Goal: Information Seeking & Learning: Learn about a topic

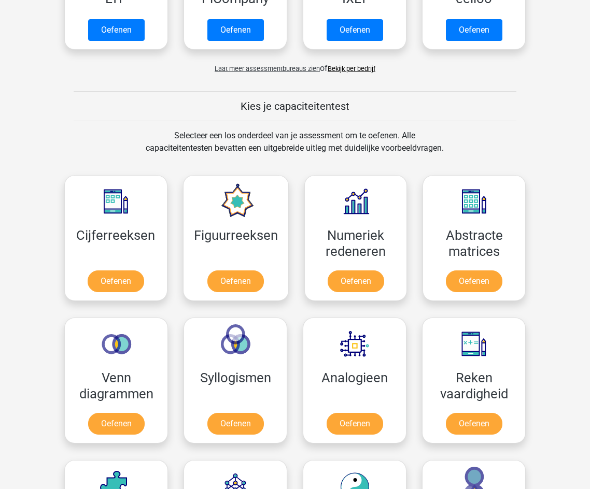
scroll to position [363, 0]
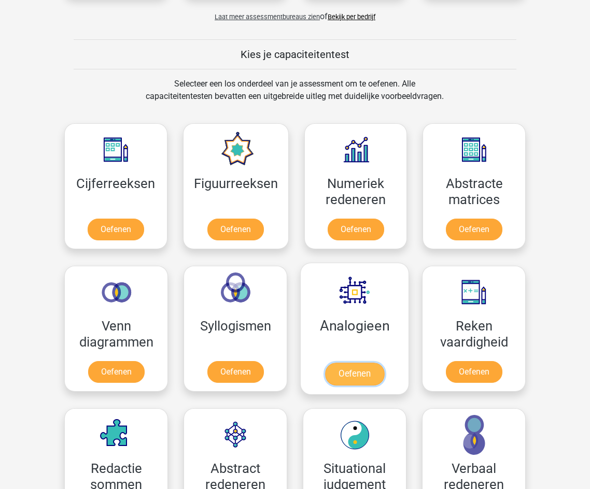
click at [361, 363] on link "Oefenen" at bounding box center [354, 374] width 59 height 23
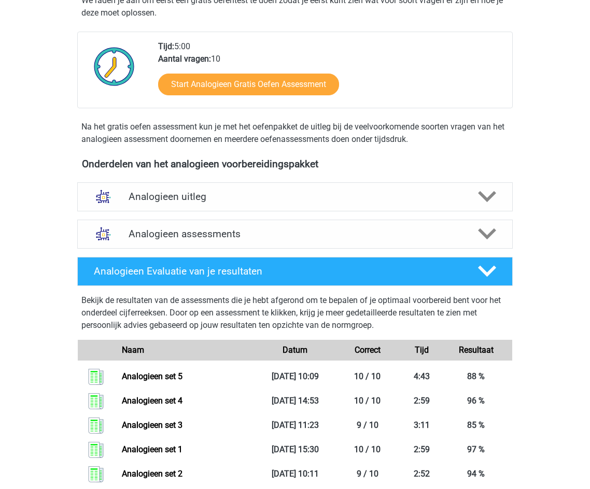
scroll to position [207, 0]
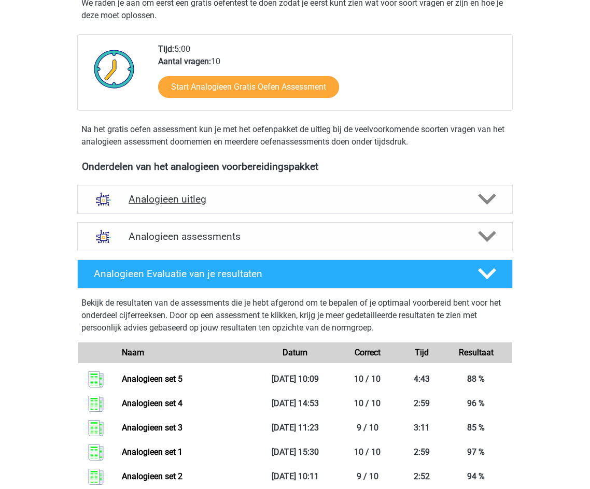
click at [229, 200] on h4 "Analogieen uitleg" at bounding box center [295, 199] width 333 height 12
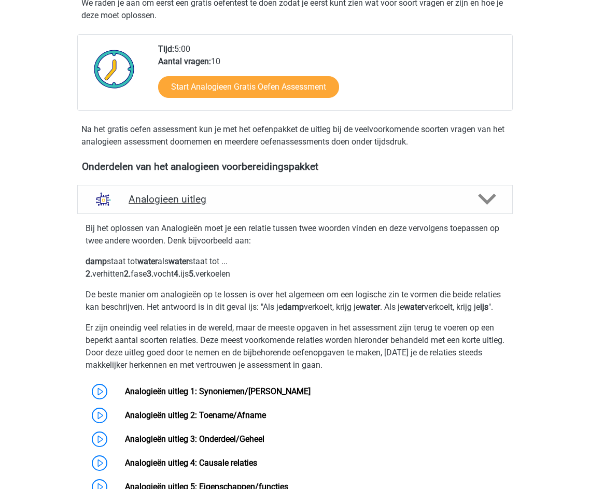
click at [224, 202] on h4 "Analogieen uitleg" at bounding box center [295, 199] width 333 height 12
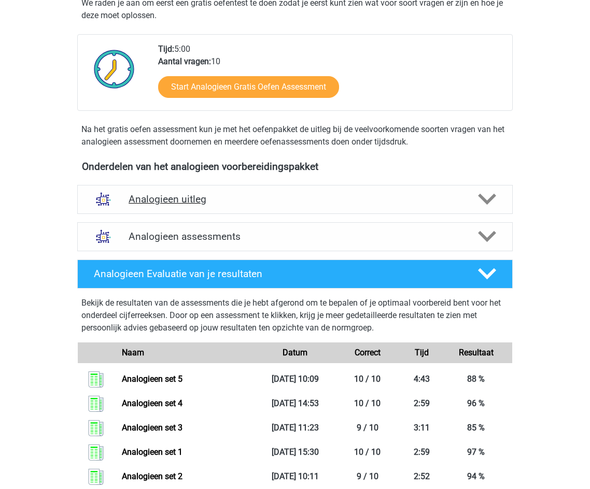
click at [227, 201] on h4 "Analogieen uitleg" at bounding box center [295, 199] width 333 height 12
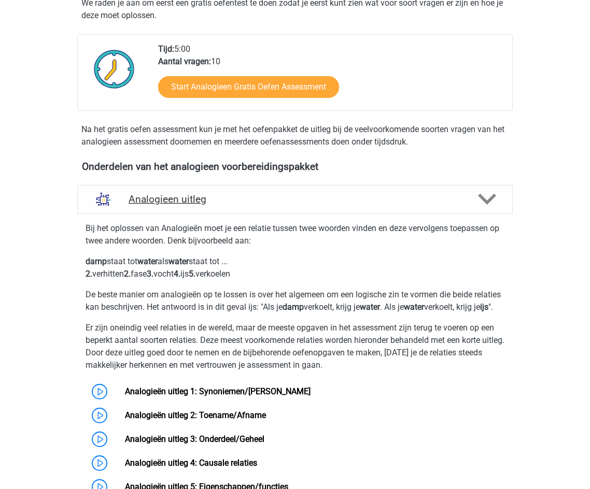
click at [232, 193] on h4 "Analogieen uitleg" at bounding box center [295, 199] width 333 height 12
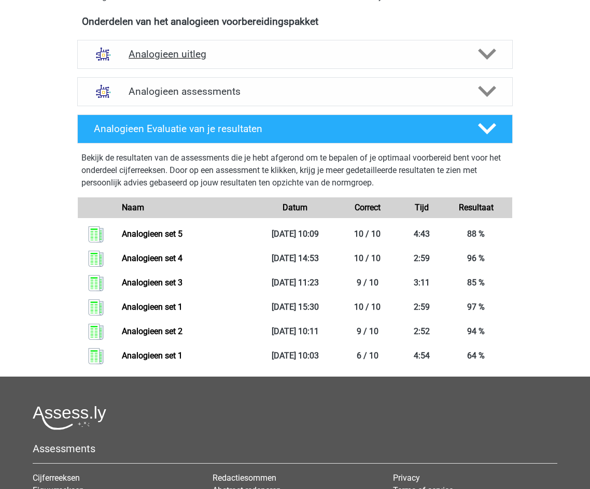
scroll to position [363, 0]
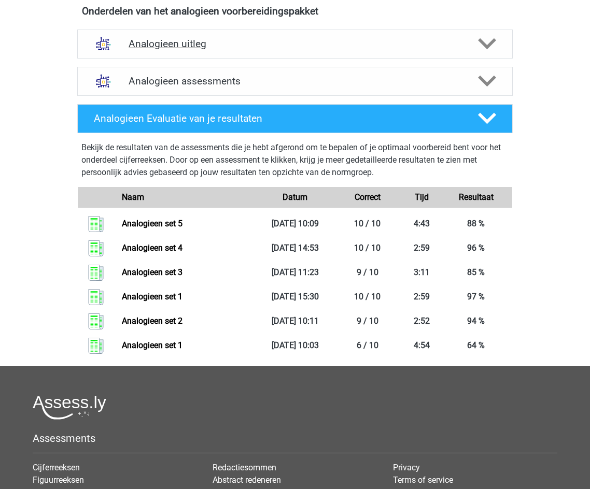
click at [220, 37] on div "Analogieen uitleg" at bounding box center [294, 44] width 435 height 29
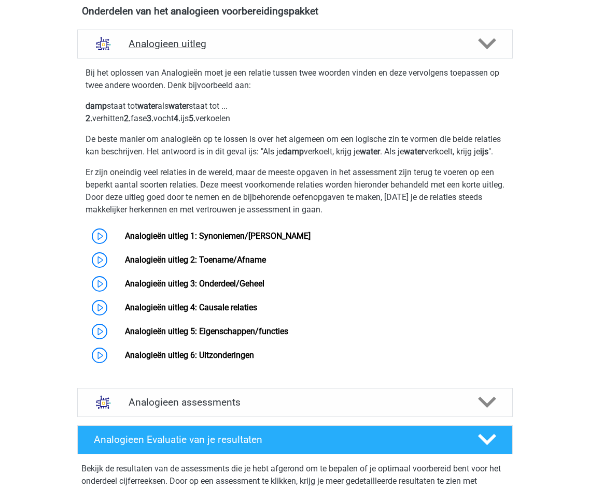
click at [220, 37] on div "Analogieen uitleg" at bounding box center [294, 44] width 435 height 29
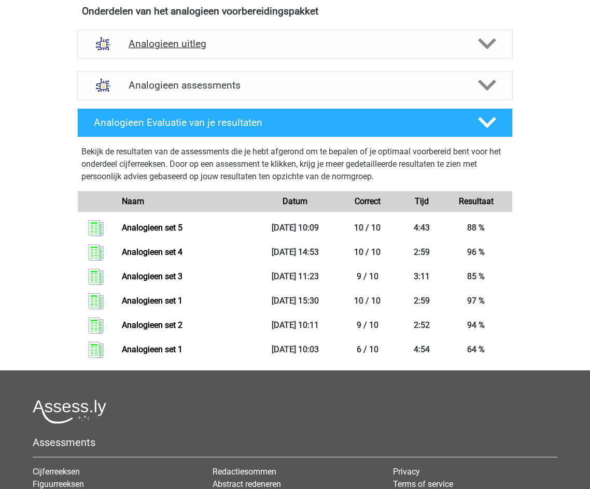
click at [220, 37] on div "Analogieen uitleg" at bounding box center [294, 44] width 435 height 29
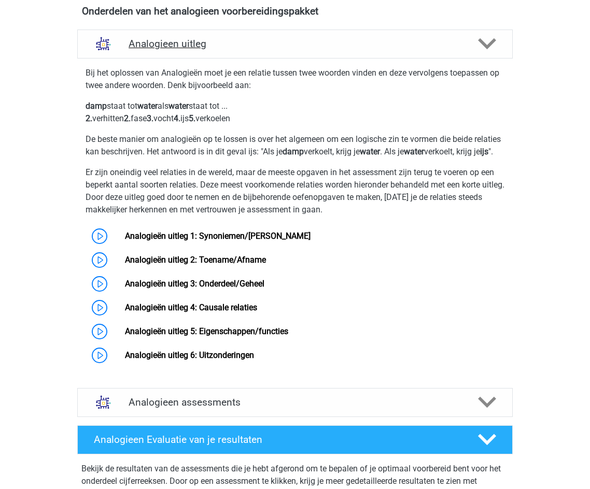
click at [220, 37] on div "Analogieen uitleg" at bounding box center [294, 44] width 435 height 29
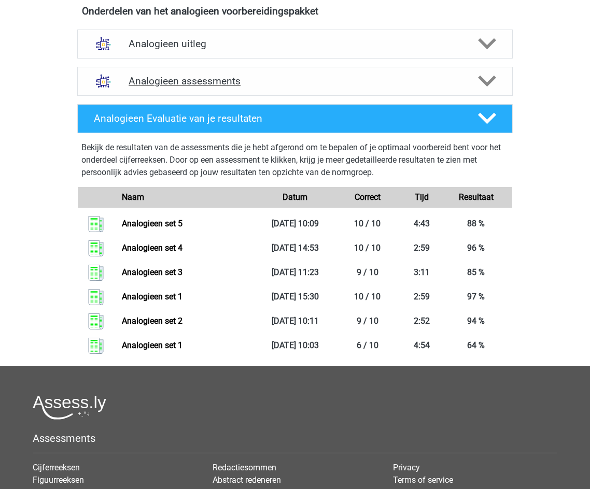
click at [185, 86] on h4 "Analogieen assessments" at bounding box center [295, 81] width 333 height 12
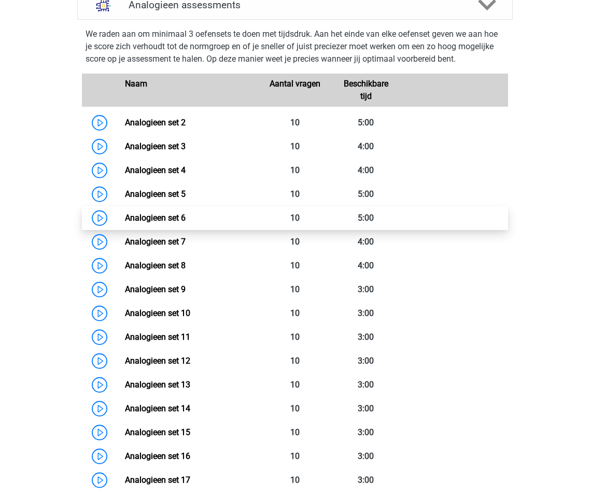
scroll to position [518, 0]
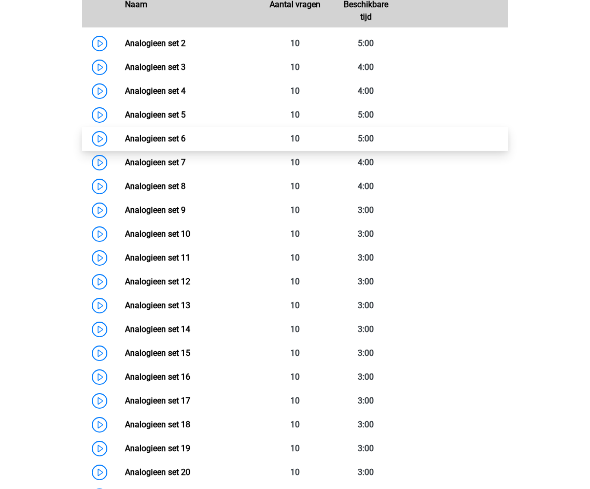
click at [125, 138] on link "Analogieen set 6" at bounding box center [155, 139] width 61 height 10
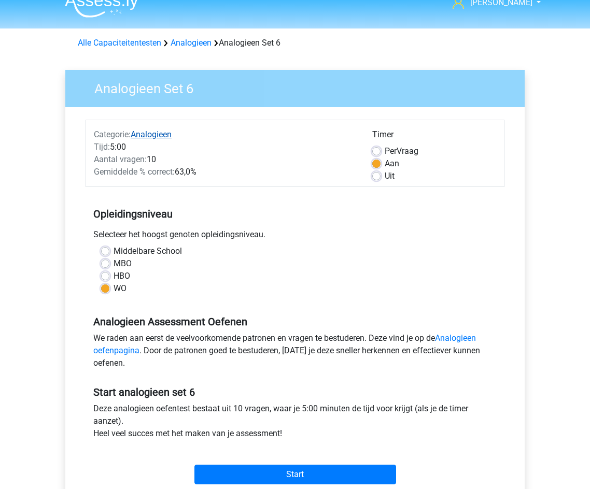
scroll to position [207, 0]
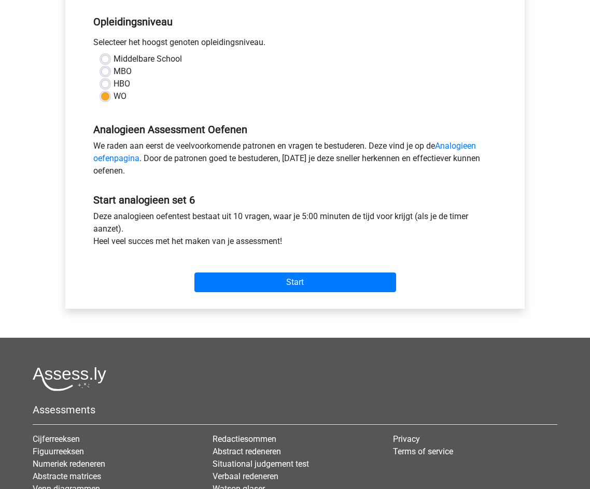
click at [314, 272] on div "Start" at bounding box center [295, 274] width 419 height 36
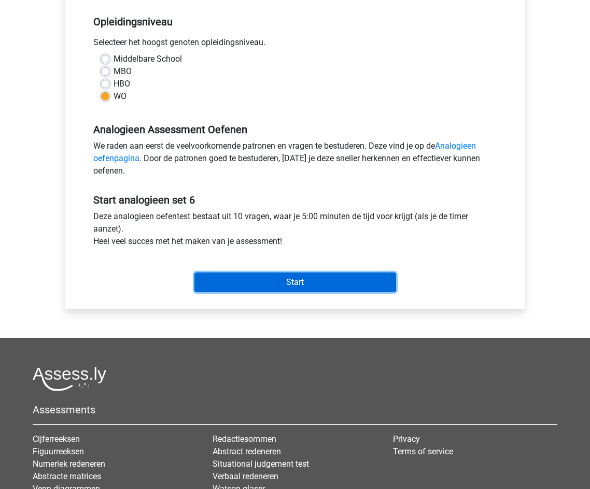
click at [314, 286] on input "Start" at bounding box center [295, 283] width 202 height 20
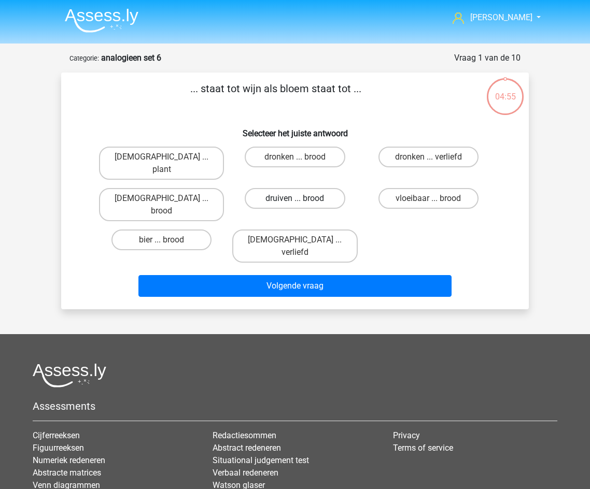
click at [328, 188] on label "druiven ... brood" at bounding box center [295, 198] width 100 height 21
click at [302, 199] on input "druiven ... brood" at bounding box center [298, 202] width 7 height 7
radio input "true"
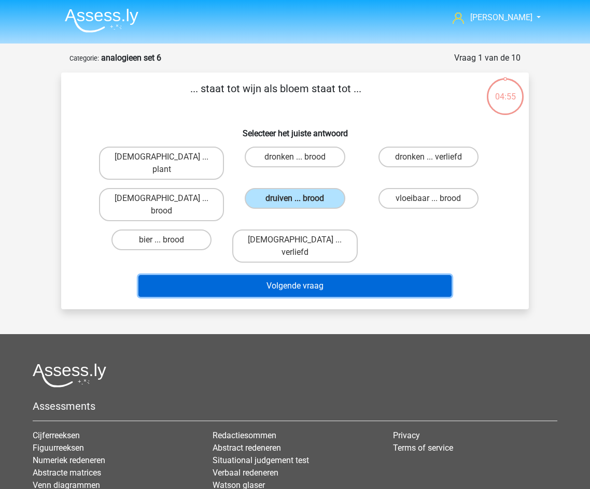
click at [394, 275] on button "Volgende vraag" at bounding box center [295, 286] width 314 height 22
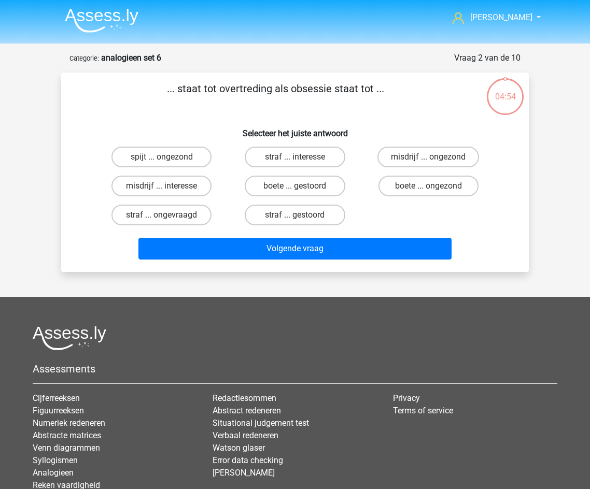
scroll to position [52, 0]
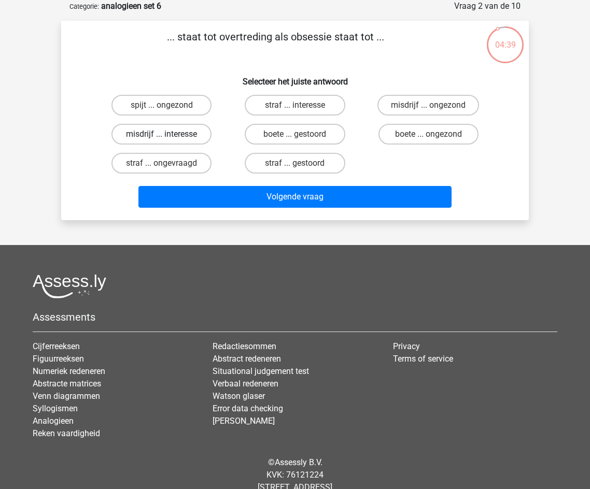
click at [177, 134] on label "misdrijf ... interesse" at bounding box center [161, 134] width 100 height 21
click at [168, 134] on input "misdrijf ... interesse" at bounding box center [165, 137] width 7 height 7
radio input "true"
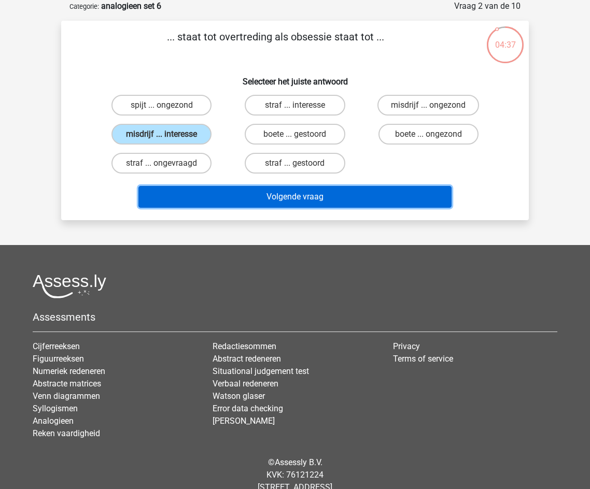
click at [282, 198] on button "Volgende vraag" at bounding box center [295, 197] width 314 height 22
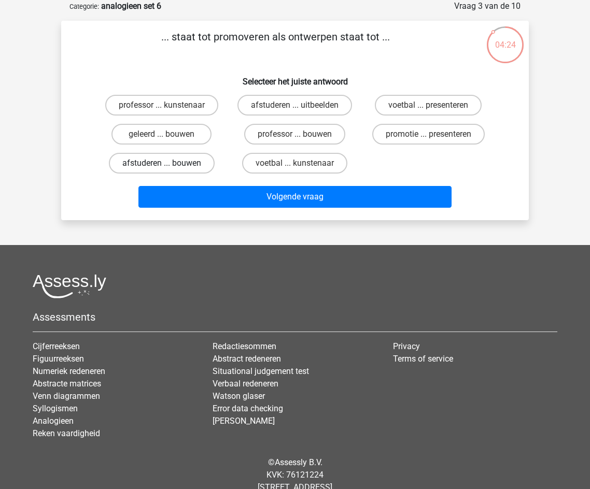
click at [194, 165] on label "afstuderen ... bouwen" at bounding box center [162, 163] width 106 height 21
click at [168, 165] on input "afstuderen ... bouwen" at bounding box center [165, 166] width 7 height 7
radio input "true"
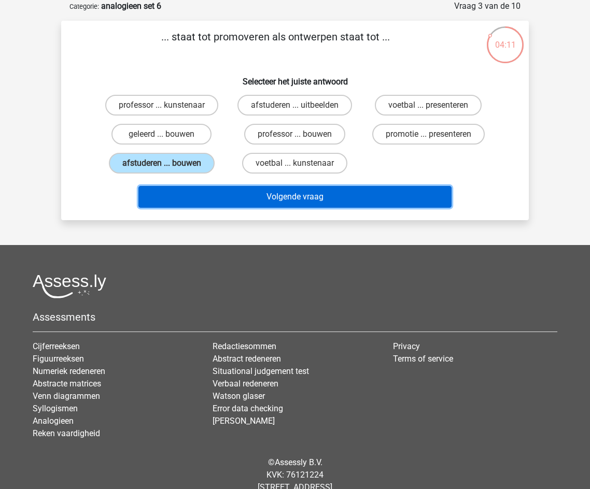
click at [344, 201] on button "Volgende vraag" at bounding box center [295, 197] width 314 height 22
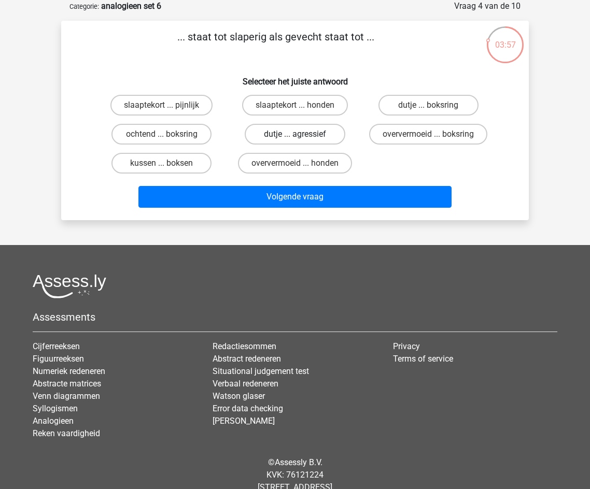
click at [319, 136] on label "dutje ... agressief" at bounding box center [295, 134] width 100 height 21
click at [302, 136] on input "dutje ... agressief" at bounding box center [298, 137] width 7 height 7
radio input "true"
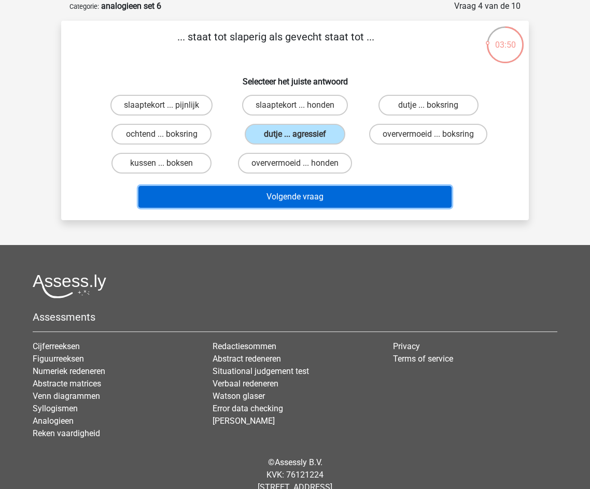
click at [332, 201] on button "Volgende vraag" at bounding box center [295, 197] width 314 height 22
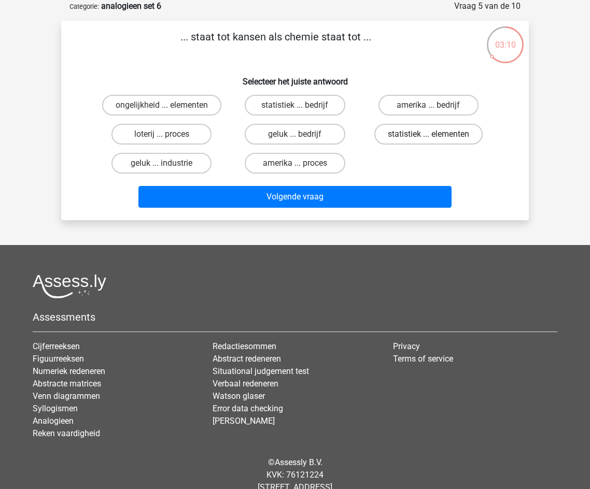
click at [393, 132] on label "statistiek ... elementen" at bounding box center [428, 134] width 108 height 21
click at [428, 134] on input "statistiek ... elementen" at bounding box center [431, 137] width 7 height 7
radio input "true"
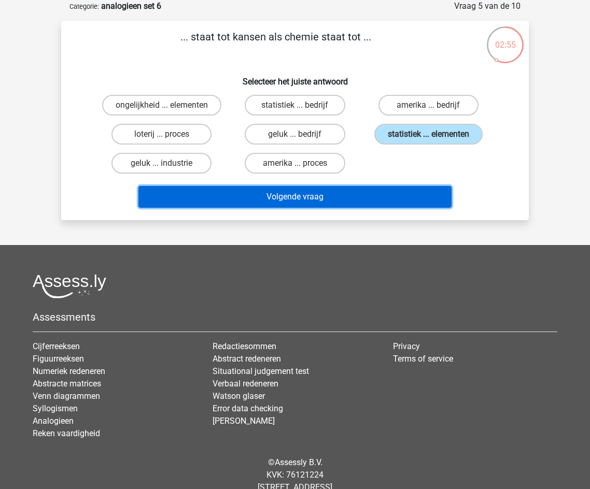
click at [350, 195] on button "Volgende vraag" at bounding box center [295, 197] width 314 height 22
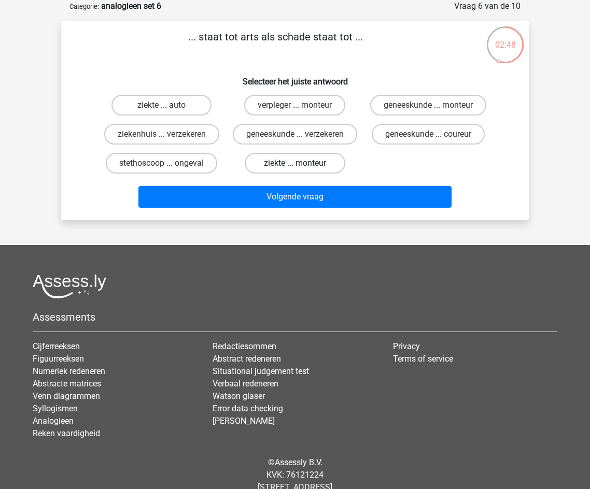
click at [303, 174] on label "ziekte ... monteur" at bounding box center [295, 163] width 100 height 21
click at [302, 170] on input "ziekte ... monteur" at bounding box center [298, 166] width 7 height 7
radio input "true"
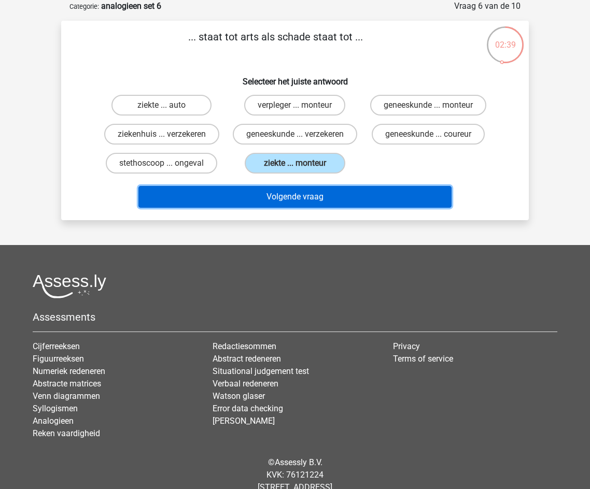
click at [290, 208] on button "Volgende vraag" at bounding box center [295, 197] width 314 height 22
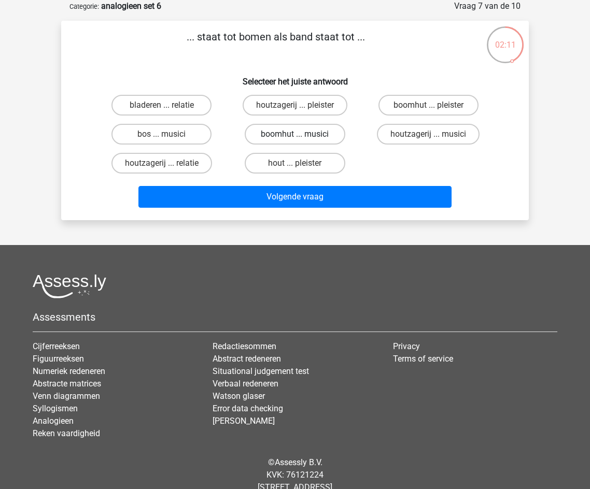
click at [311, 137] on label "boomhut ... musici" at bounding box center [295, 134] width 100 height 21
click at [302, 137] on input "boomhut ... musici" at bounding box center [298, 137] width 7 height 7
radio input "true"
click at [184, 134] on label "bos ... musici" at bounding box center [161, 134] width 100 height 21
click at [168, 134] on input "bos ... musici" at bounding box center [165, 137] width 7 height 7
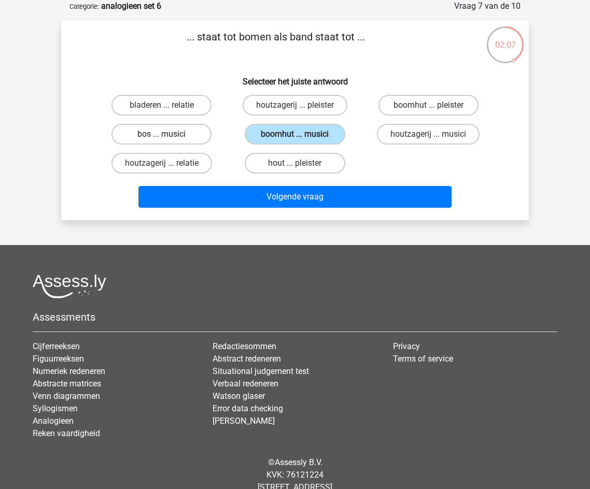
radio input "true"
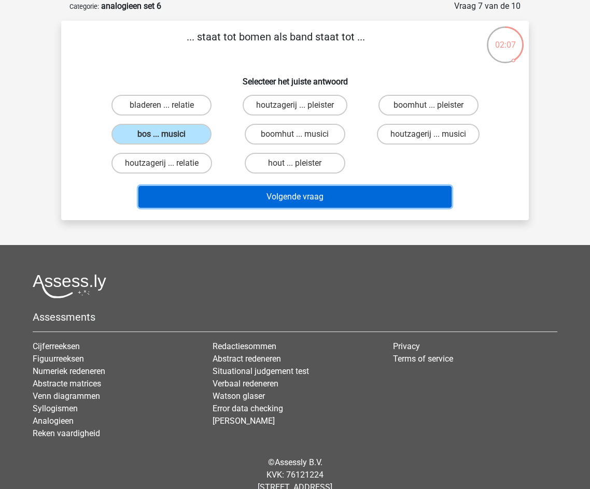
click at [279, 189] on button "Volgende vraag" at bounding box center [295, 197] width 314 height 22
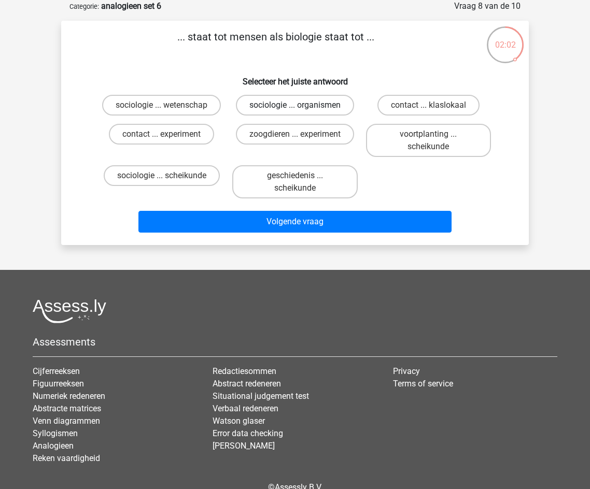
click at [324, 105] on label "sociologie ... organismen" at bounding box center [295, 105] width 118 height 21
click at [302, 105] on input "sociologie ... organismen" at bounding box center [298, 108] width 7 height 7
radio input "true"
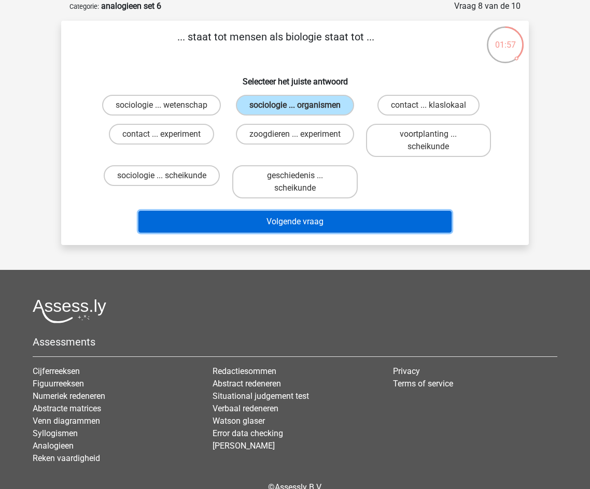
click at [383, 222] on button "Volgende vraag" at bounding box center [295, 222] width 314 height 22
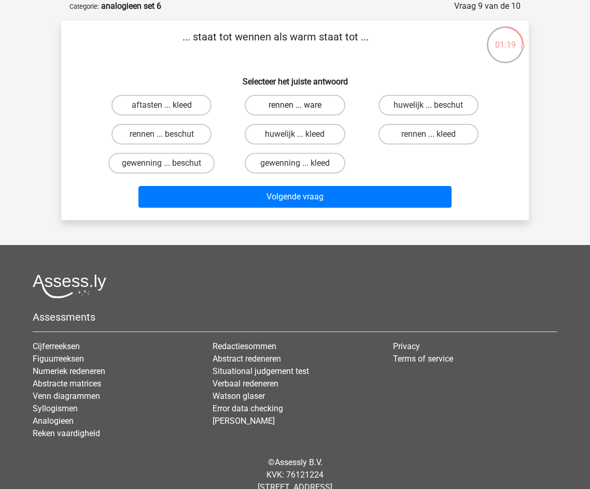
click at [265, 108] on label "rennen ... ware" at bounding box center [295, 105] width 100 height 21
click at [295, 108] on input "rennen ... ware" at bounding box center [298, 108] width 7 height 7
radio input "true"
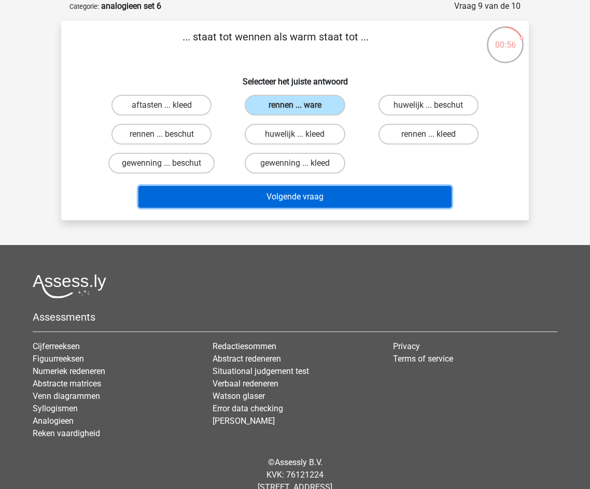
click at [370, 199] on button "Volgende vraag" at bounding box center [295, 197] width 314 height 22
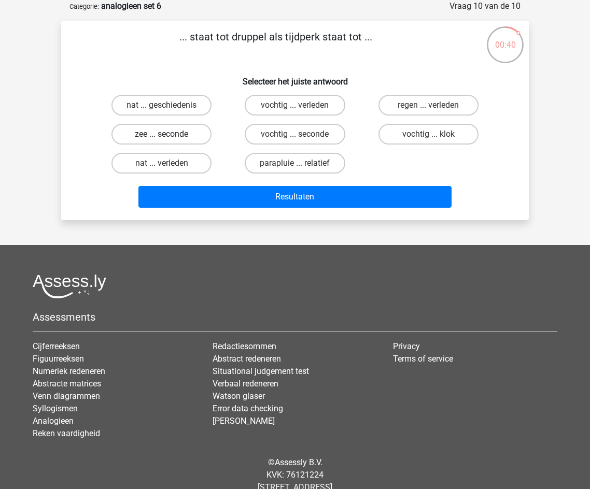
click at [194, 134] on label "zee ... seconde" at bounding box center [161, 134] width 100 height 21
click at [168, 134] on input "zee ... seconde" at bounding box center [165, 137] width 7 height 7
radio input "true"
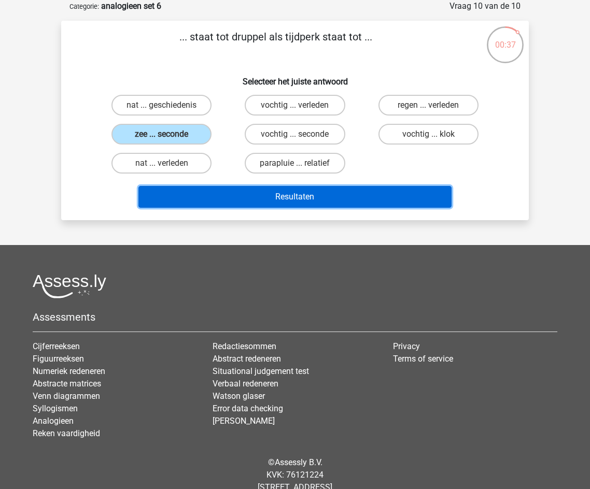
click at [282, 194] on button "Resultaten" at bounding box center [295, 197] width 314 height 22
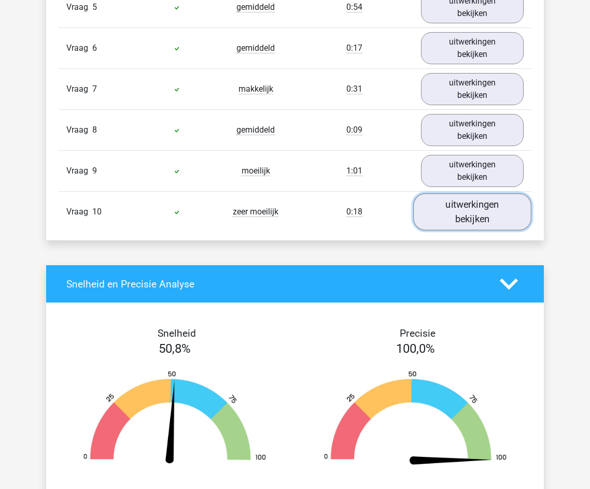
click at [444, 225] on link "uitwerkingen bekijken" at bounding box center [472, 212] width 118 height 37
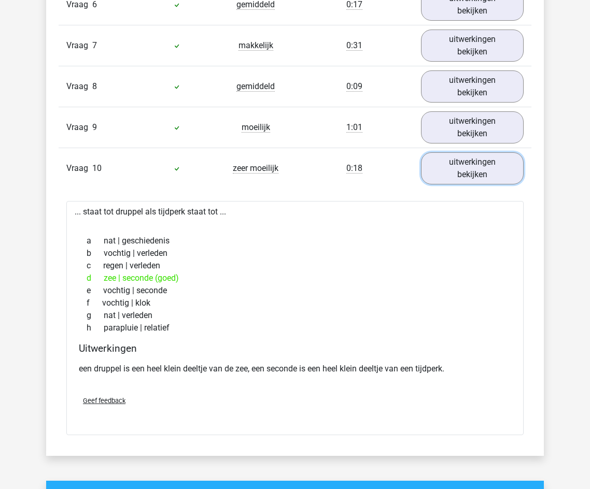
scroll to position [985, 0]
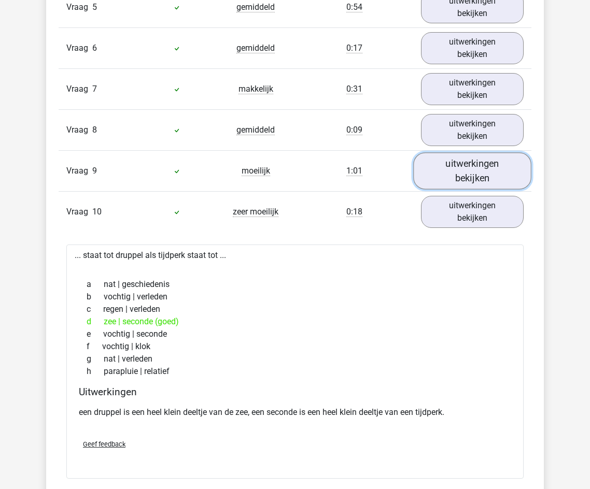
click at [460, 167] on link "uitwerkingen bekijken" at bounding box center [472, 171] width 118 height 37
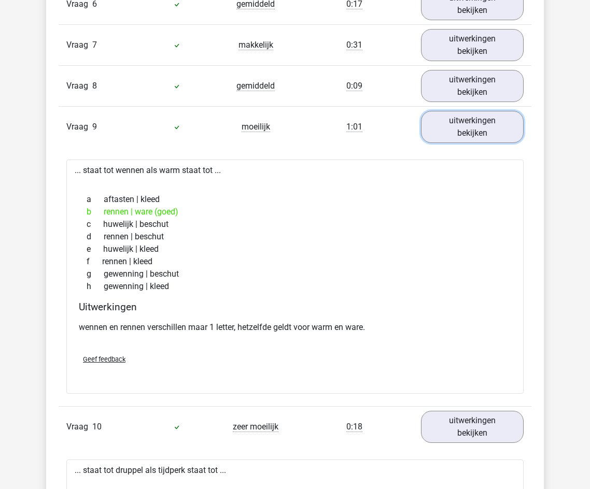
scroll to position [829, 0]
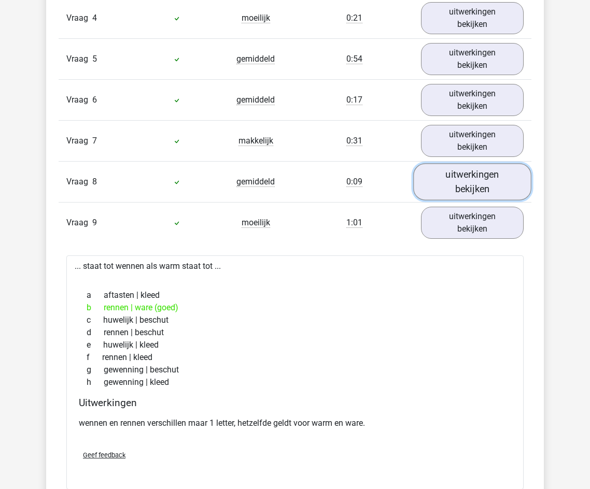
click at [467, 178] on link "uitwerkingen bekijken" at bounding box center [472, 182] width 118 height 37
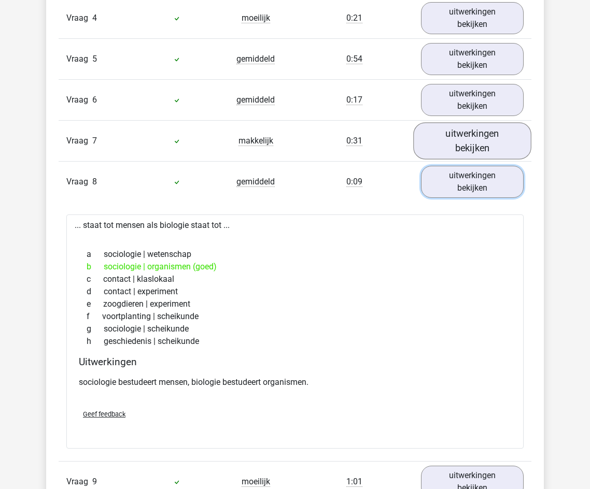
scroll to position [778, 0]
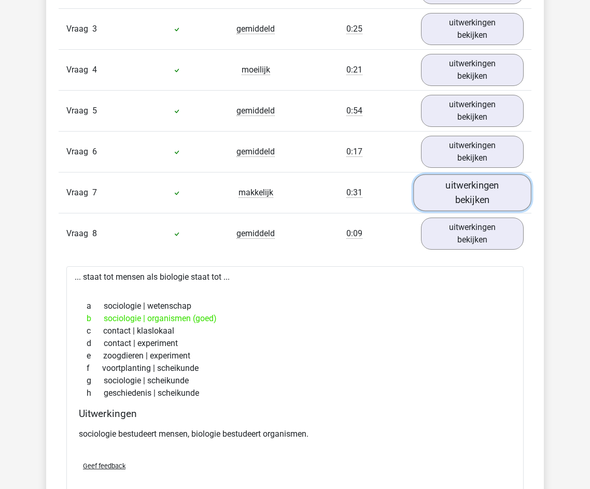
click at [499, 190] on link "uitwerkingen bekijken" at bounding box center [472, 193] width 118 height 37
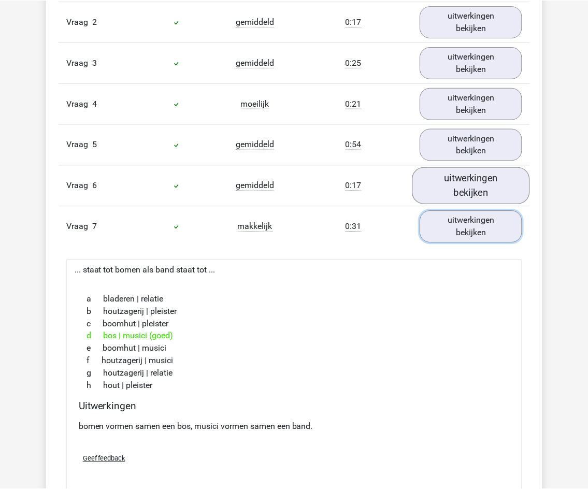
scroll to position [726, 0]
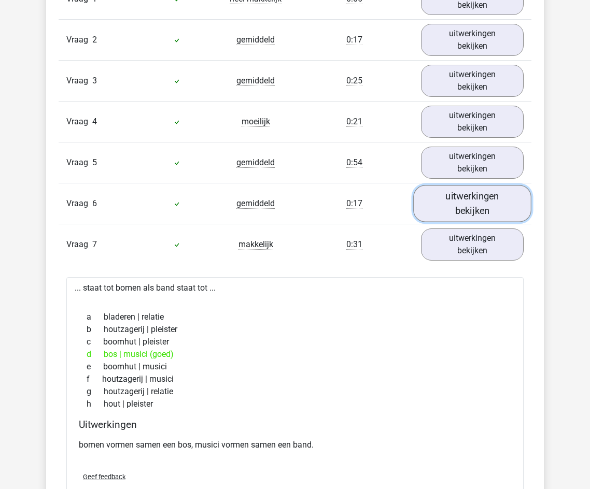
click at [506, 210] on link "uitwerkingen bekijken" at bounding box center [472, 204] width 118 height 37
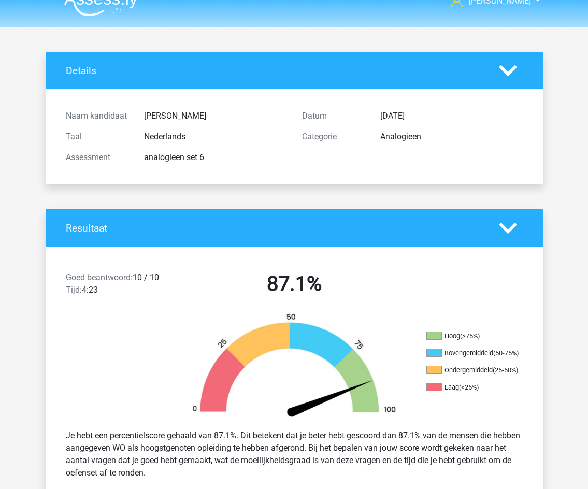
scroll to position [0, 0]
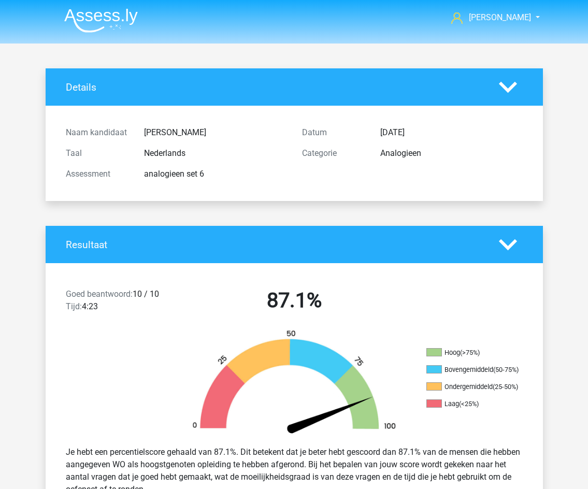
click at [117, 23] on img at bounding box center [101, 20] width 74 height 24
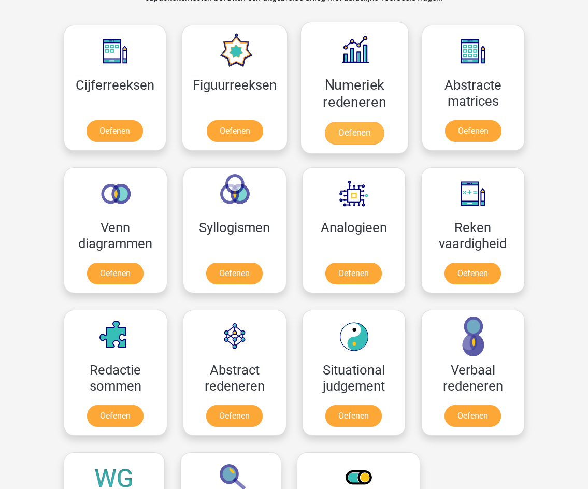
scroll to position [467, 0]
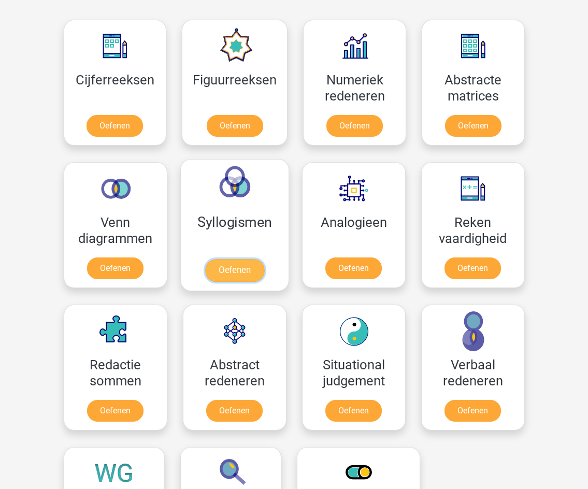
click at [264, 259] on link "Oefenen" at bounding box center [234, 270] width 59 height 23
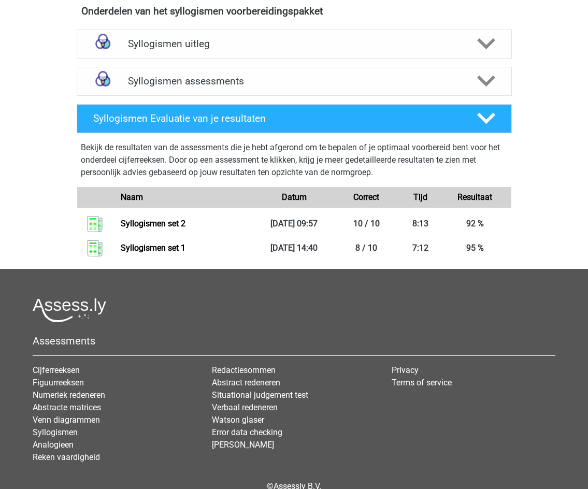
scroll to position [207, 0]
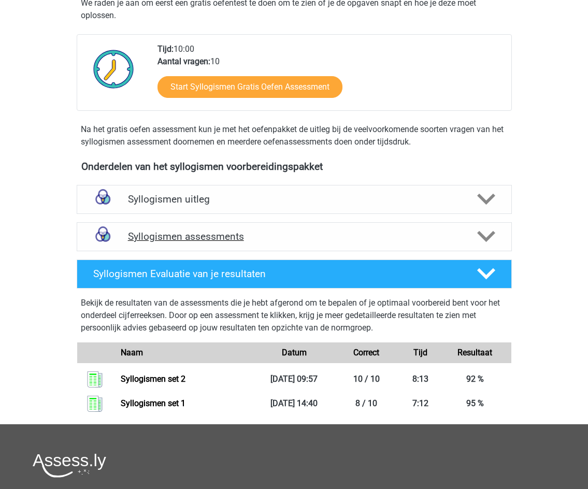
click at [256, 239] on h4 "Syllogismen assessments" at bounding box center [294, 237] width 333 height 12
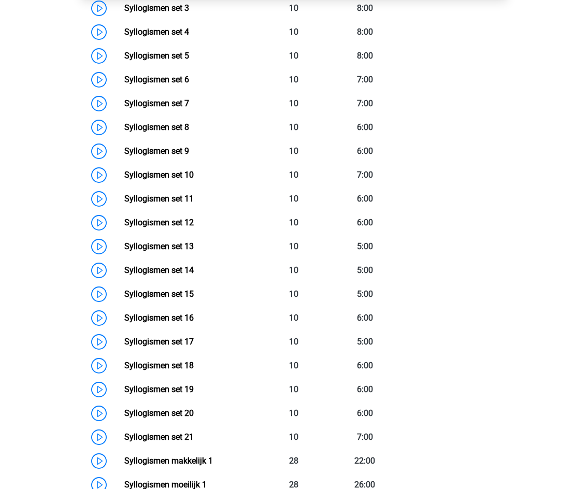
scroll to position [518, 0]
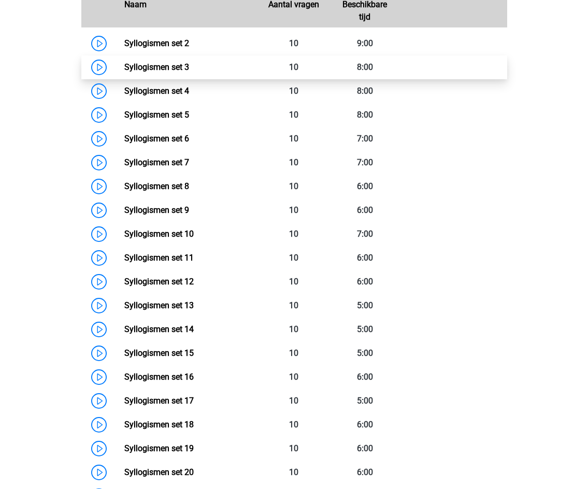
click at [165, 68] on link "Syllogismen set 3" at bounding box center [156, 67] width 65 height 10
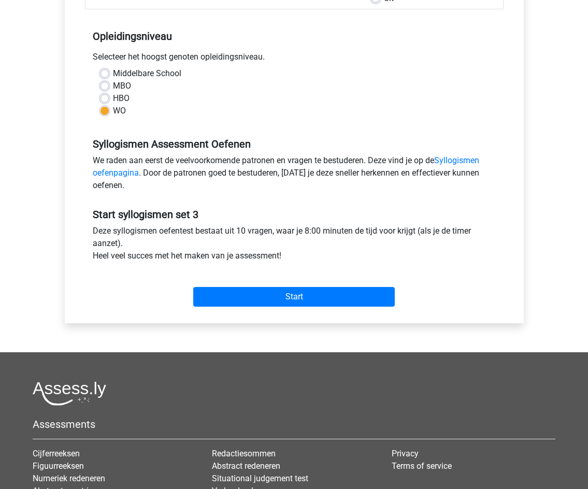
scroll to position [207, 0]
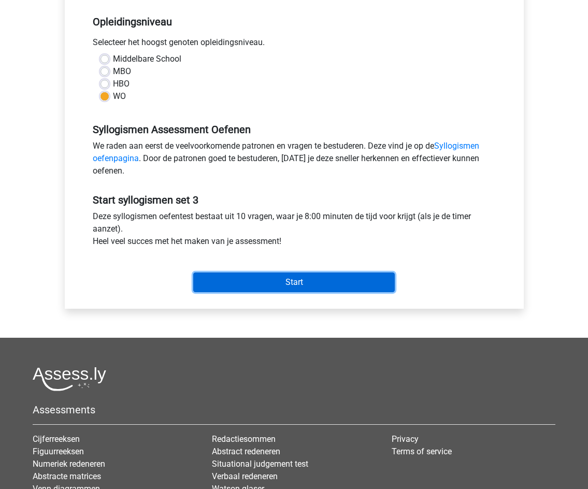
click at [270, 274] on input "Start" at bounding box center [294, 283] width 202 height 20
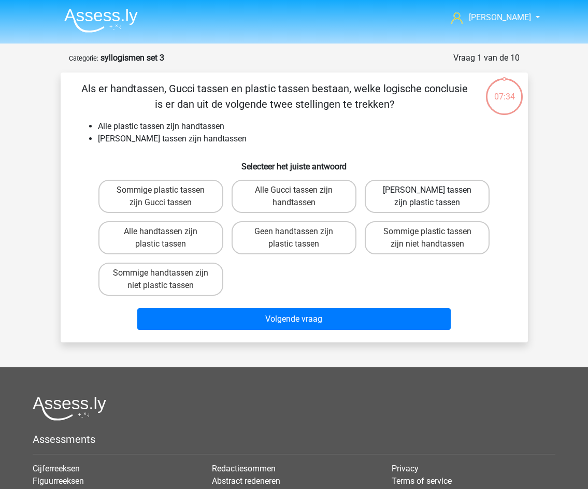
click at [457, 196] on label "[PERSON_NAME] tassen zijn plastic tassen" at bounding box center [427, 196] width 125 height 33
click at [434, 196] on input "Geen Gucci tassen zijn plastic tassen" at bounding box center [431, 193] width 7 height 7
radio input "true"
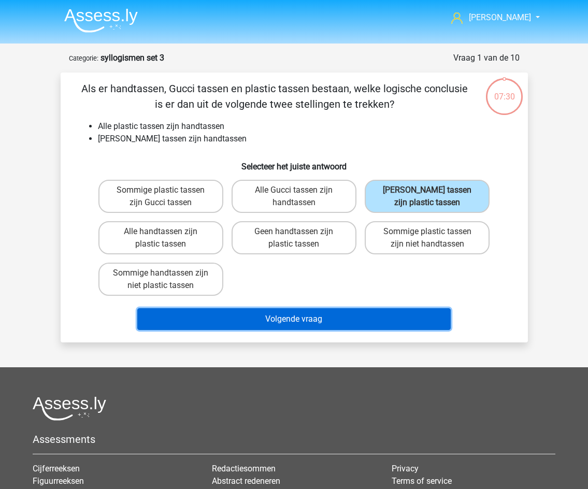
click at [308, 315] on button "Volgende vraag" at bounding box center [294, 319] width 314 height 22
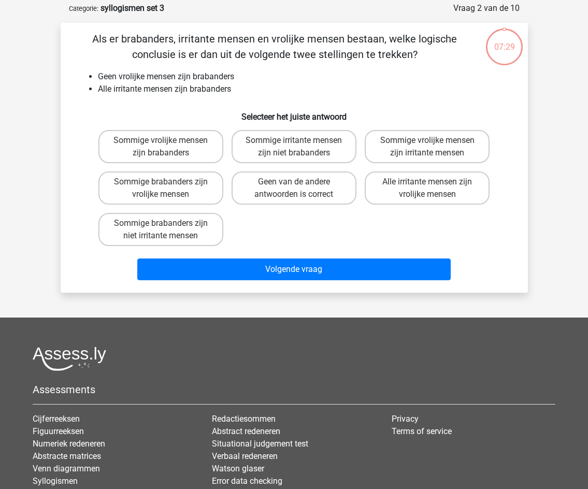
scroll to position [52, 0]
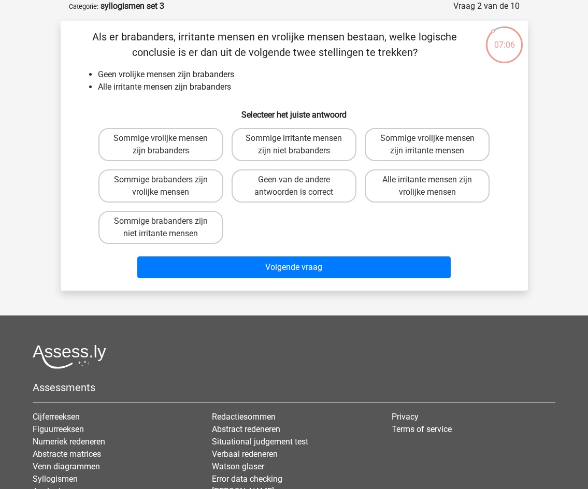
click at [297, 184] on input "Geen van de andere antwoorden is correct" at bounding box center [297, 183] width 7 height 7
radio input "true"
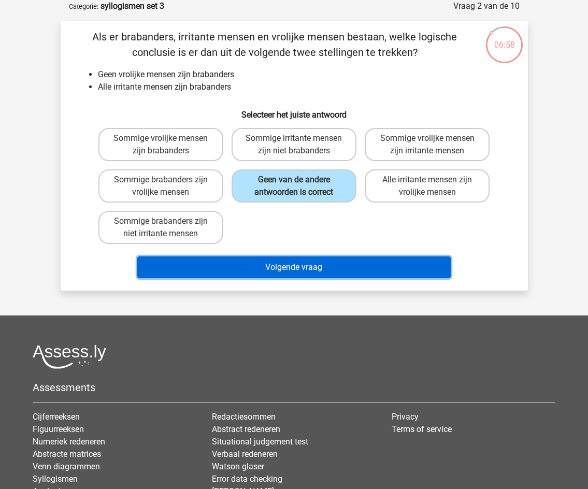
click at [263, 267] on button "Volgende vraag" at bounding box center [294, 268] width 314 height 22
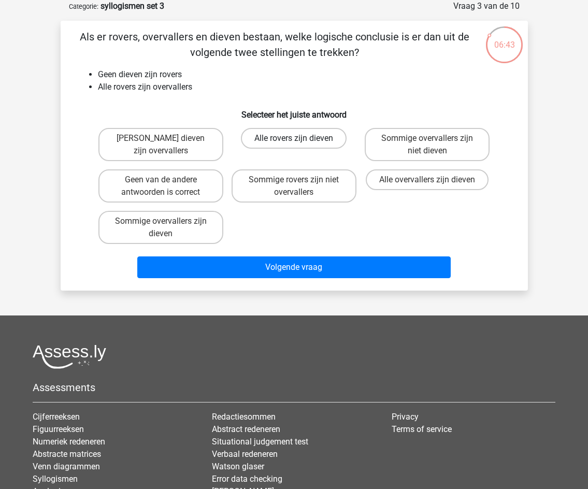
click at [315, 136] on label "Alle rovers zijn dieven" at bounding box center [294, 138] width 106 height 21
click at [301, 138] on input "Alle rovers zijn dieven" at bounding box center [297, 141] width 7 height 7
radio input "true"
click at [410, 146] on label "Sommige overvallers zijn niet dieven" at bounding box center [427, 144] width 125 height 33
click at [428, 145] on input "Sommige overvallers zijn niet dieven" at bounding box center [431, 141] width 7 height 7
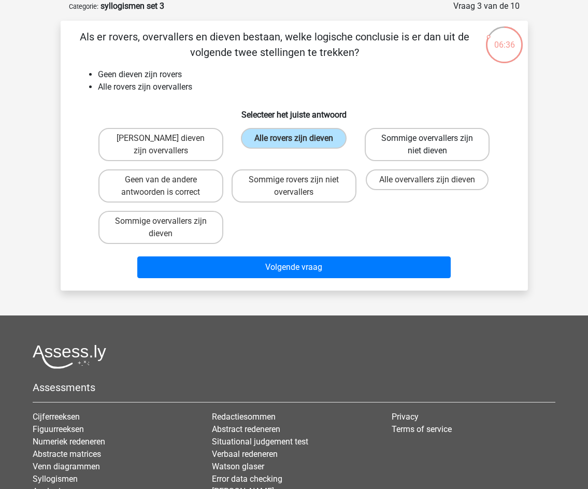
radio input "true"
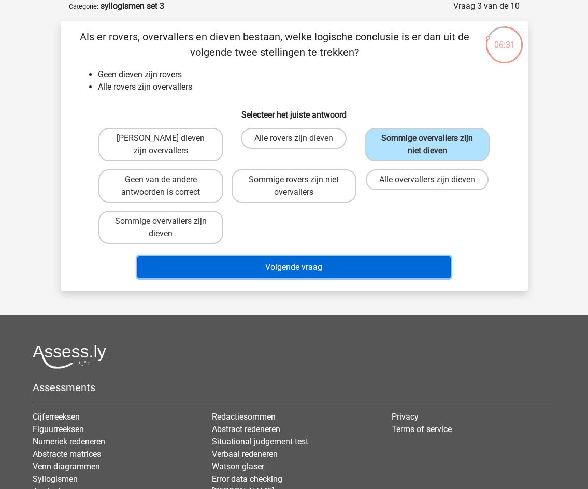
click at [354, 268] on button "Volgende vraag" at bounding box center [294, 268] width 314 height 22
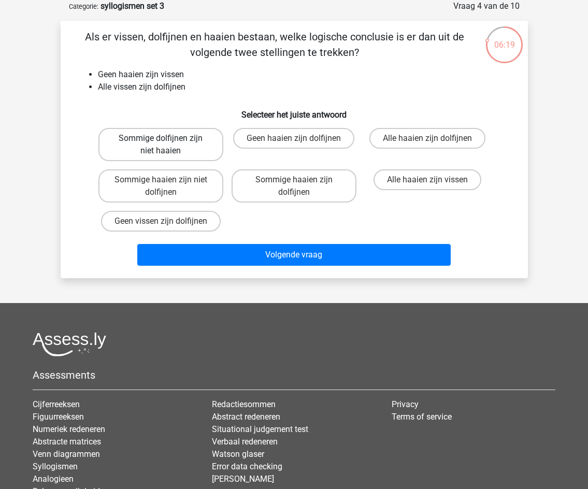
click at [145, 139] on label "Sommige dolfijnen zijn niet haaien" at bounding box center [161, 144] width 125 height 33
click at [161, 139] on input "Sommige dolfijnen zijn niet haaien" at bounding box center [164, 141] width 7 height 7
radio input "true"
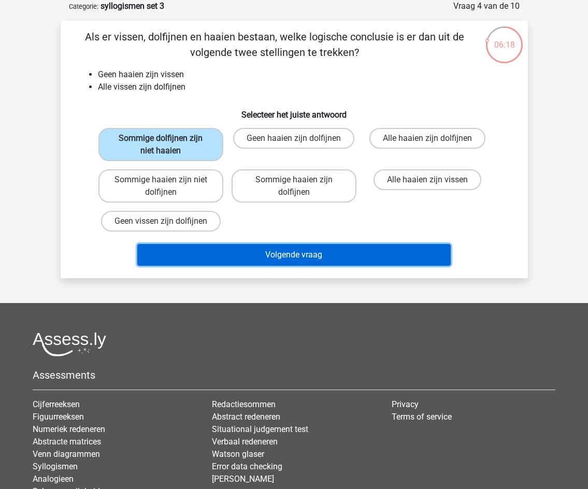
click at [258, 248] on button "Volgende vraag" at bounding box center [294, 255] width 314 height 22
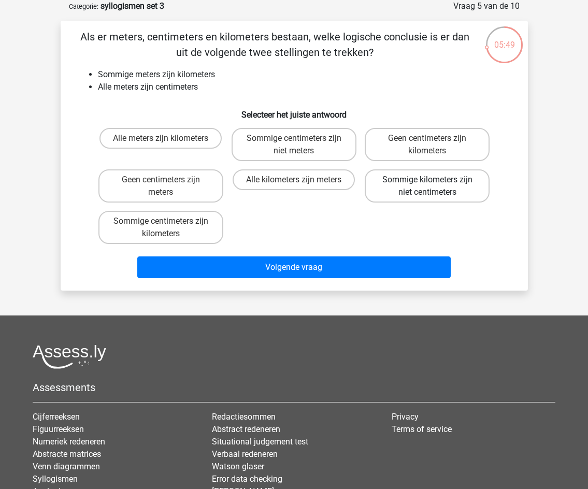
click at [443, 191] on label "Sommige kilometers zijn niet centimeters" at bounding box center [427, 186] width 125 height 33
click at [434, 187] on input "Sommige kilometers zijn niet centimeters" at bounding box center [431, 183] width 7 height 7
radio input "true"
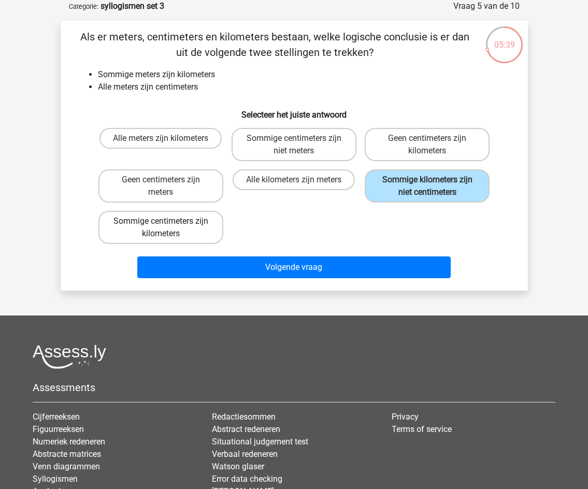
click at [186, 230] on label "Sommige centimeters zijn kilometers" at bounding box center [161, 227] width 125 height 33
click at [167, 228] on input "Sommige centimeters zijn kilometers" at bounding box center [164, 224] width 7 height 7
radio input "true"
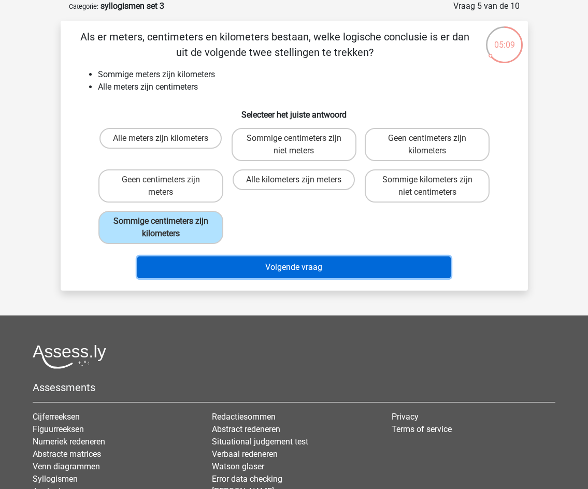
click at [282, 264] on button "Volgende vraag" at bounding box center [294, 268] width 314 height 22
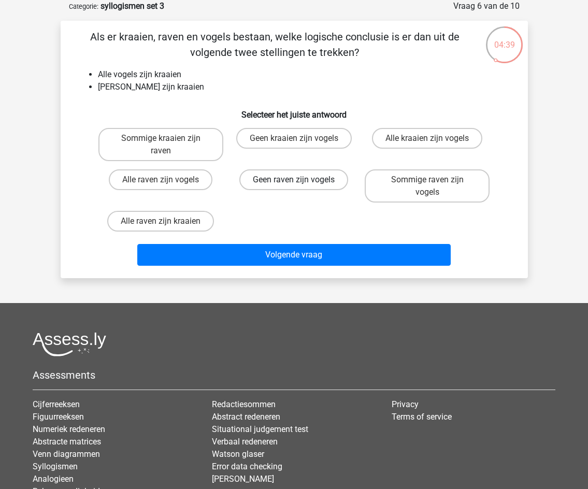
click at [285, 179] on label "Geen raven zijn vogels" at bounding box center [294, 180] width 109 height 21
click at [294, 180] on input "Geen raven zijn vogels" at bounding box center [297, 183] width 7 height 7
radio input "true"
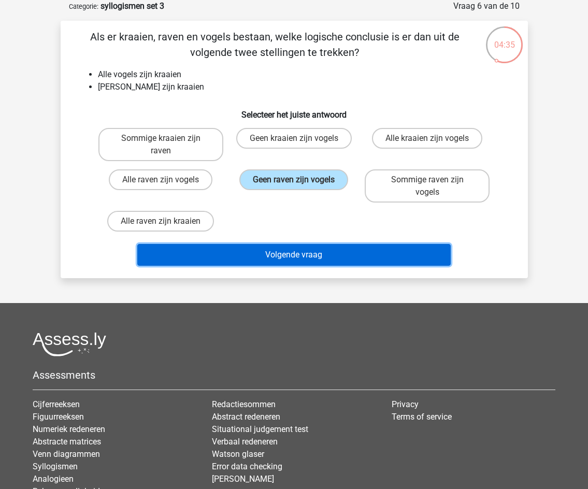
click at [364, 256] on button "Volgende vraag" at bounding box center [294, 255] width 314 height 22
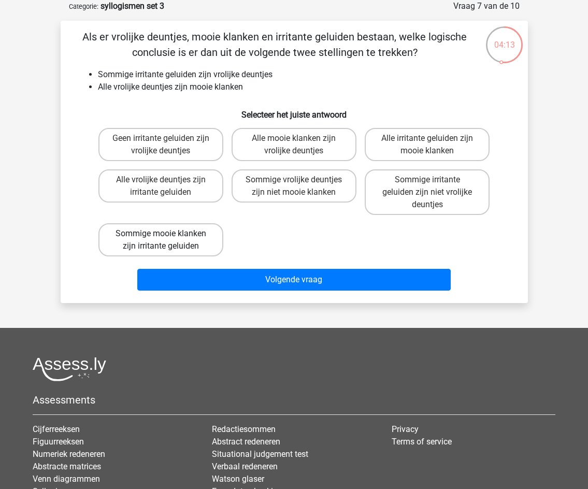
click at [192, 241] on label "Sommige mooie klanken zijn irritante geluiden" at bounding box center [161, 239] width 125 height 33
click at [167, 241] on input "Sommige mooie klanken zijn irritante geluiden" at bounding box center [164, 237] width 7 height 7
radio input "true"
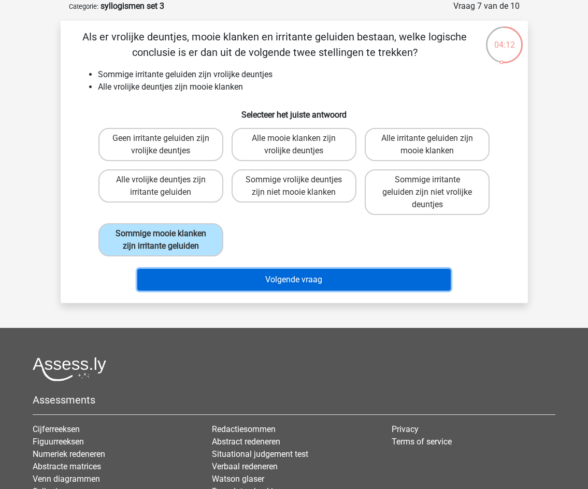
click at [291, 278] on button "Volgende vraag" at bounding box center [294, 280] width 314 height 22
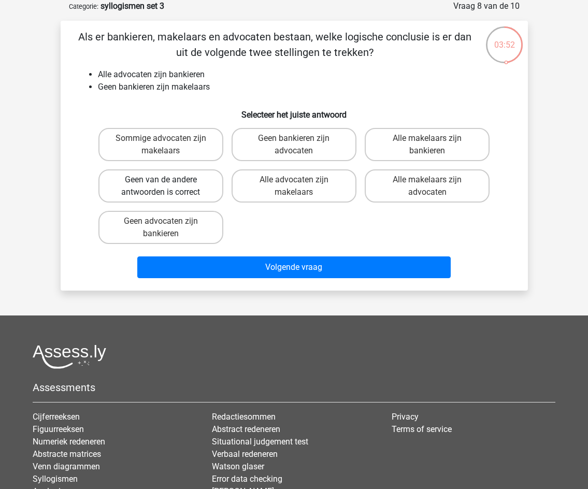
click at [189, 184] on label "Geen van de andere antwoorden is correct" at bounding box center [161, 186] width 125 height 33
click at [167, 184] on input "Geen van de andere antwoorden is correct" at bounding box center [164, 183] width 7 height 7
radio input "true"
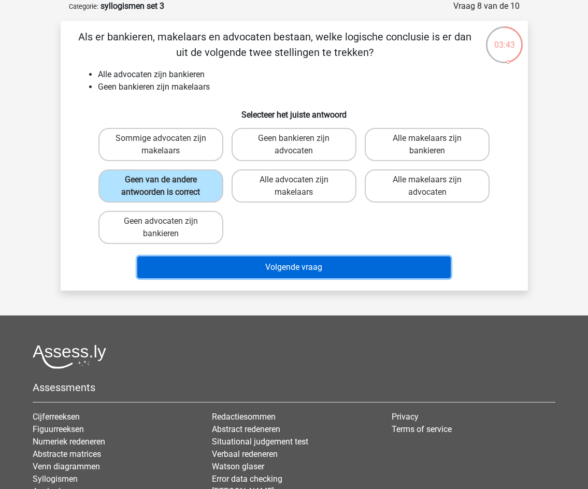
click at [255, 263] on button "Volgende vraag" at bounding box center [294, 268] width 314 height 22
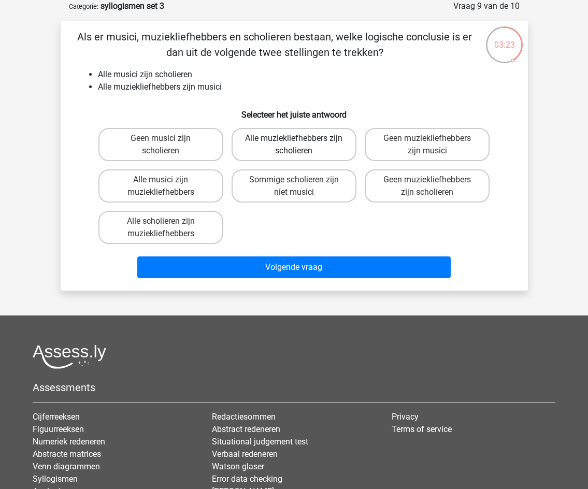
click at [286, 151] on label "Alle muziekliefhebbers zijn scholieren" at bounding box center [294, 144] width 125 height 33
click at [294, 145] on input "Alle muziekliefhebbers zijn scholieren" at bounding box center [297, 141] width 7 height 7
radio input "true"
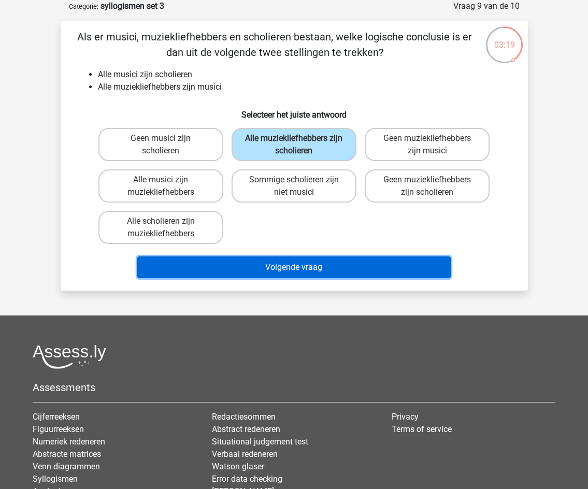
click at [303, 261] on button "Volgende vraag" at bounding box center [294, 268] width 314 height 22
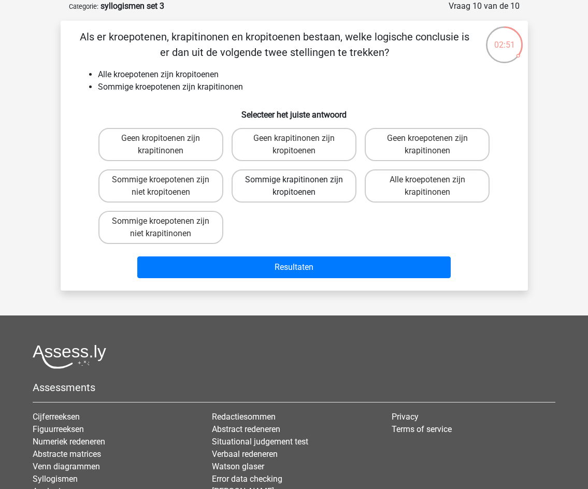
click at [330, 190] on label "Sommige krapitinonen zijn kropitoenen" at bounding box center [294, 186] width 125 height 33
click at [301, 187] on input "Sommige krapitinonen zijn kropitoenen" at bounding box center [297, 183] width 7 height 7
radio input "true"
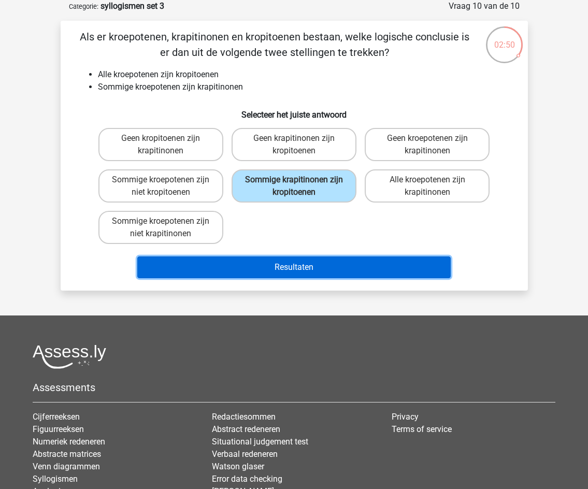
click at [320, 267] on button "Resultaten" at bounding box center [294, 268] width 314 height 22
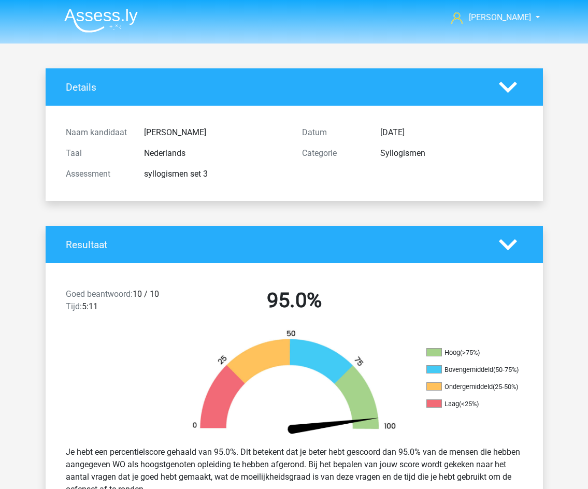
click at [114, 24] on img at bounding box center [101, 20] width 74 height 24
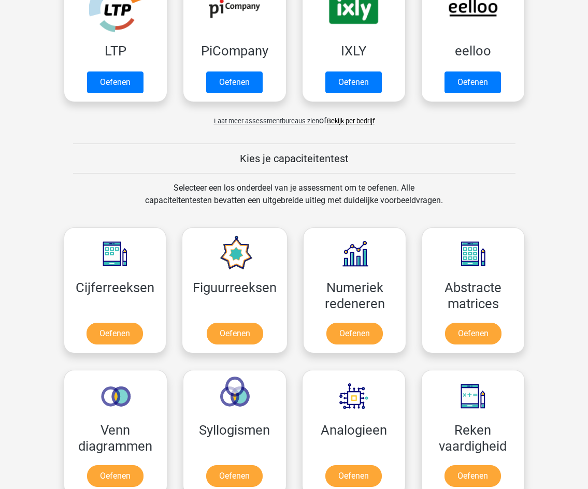
scroll to position [259, 0]
